Goal: Check status: Check status

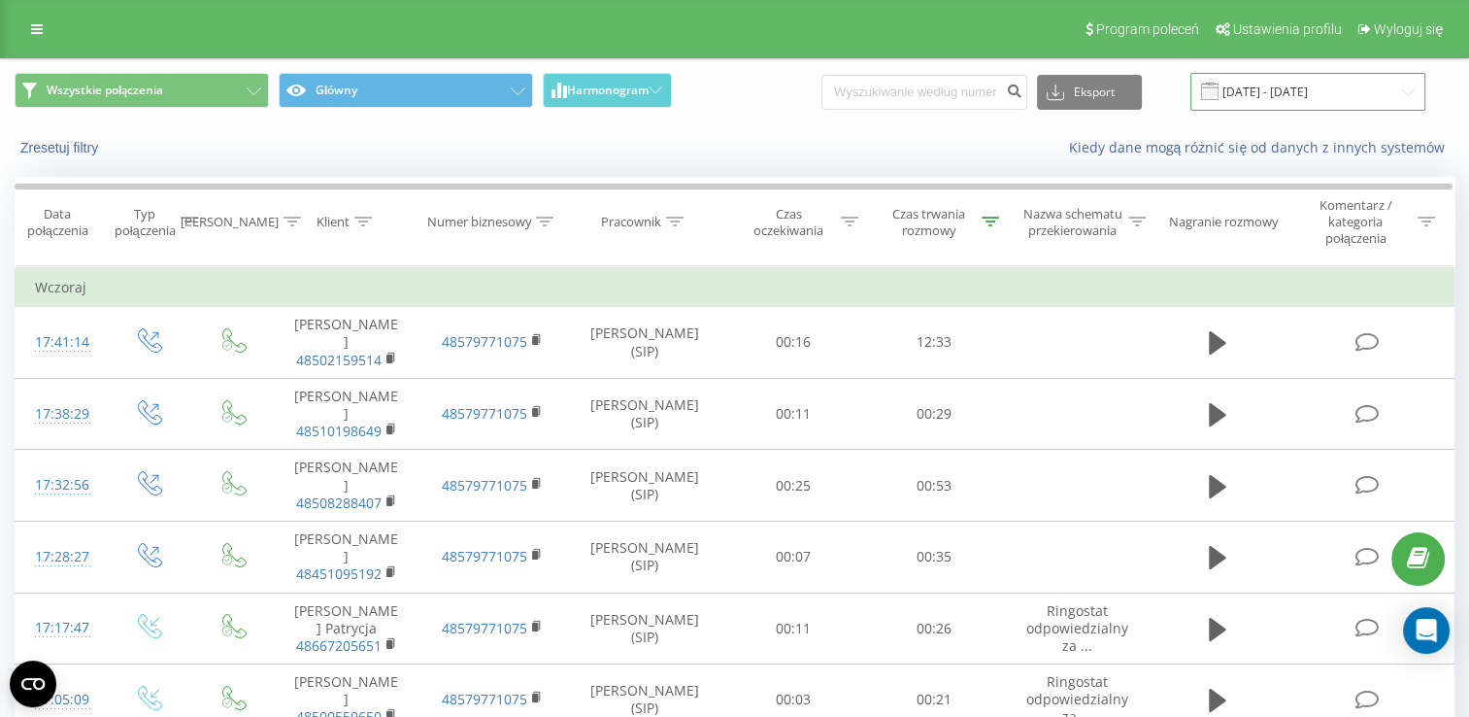
click at [1332, 86] on input "[DATE] - [DATE]" at bounding box center [1307, 92] width 235 height 38
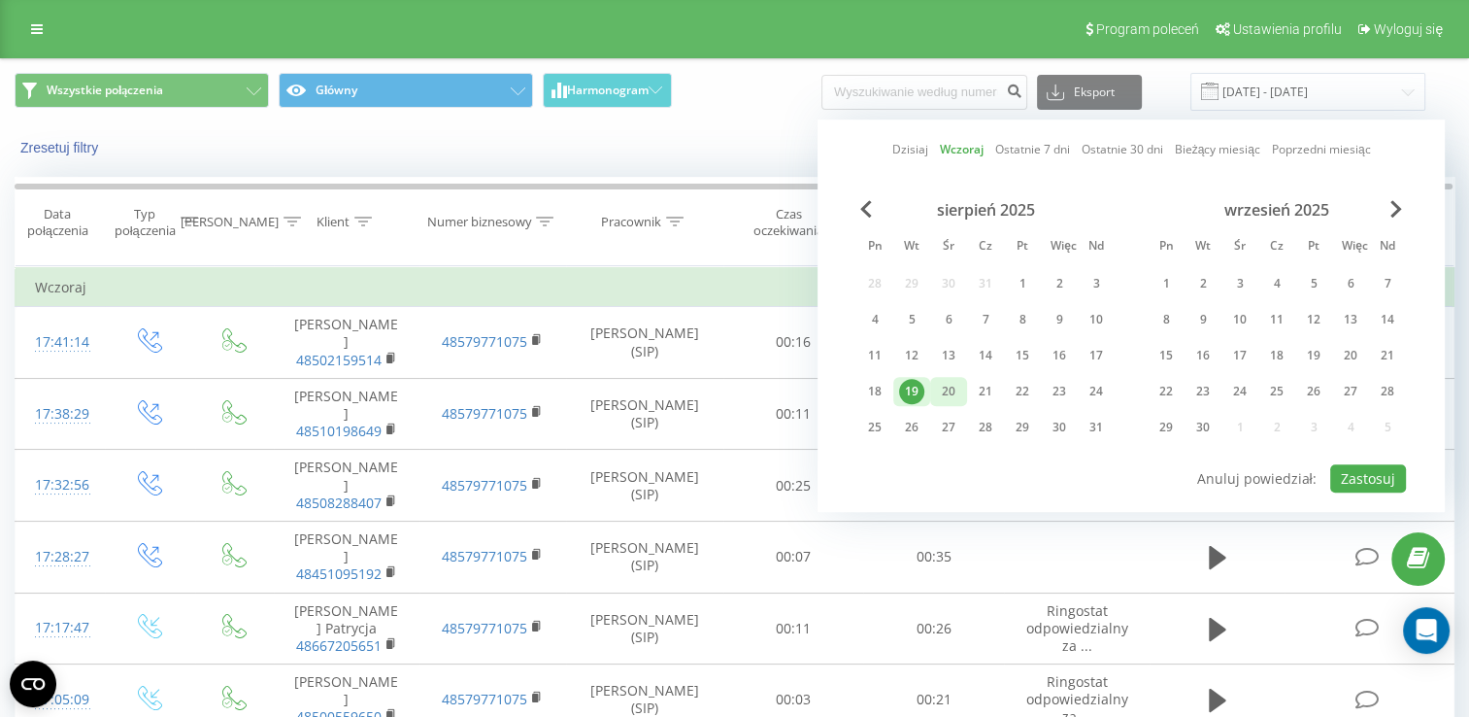
click at [940, 400] on div "20" at bounding box center [948, 391] width 25 height 25
click at [1383, 475] on button "Zastosuj" at bounding box center [1368, 478] width 76 height 28
type input "[DATE] - [DATE]"
